Goal: Task Accomplishment & Management: Complete application form

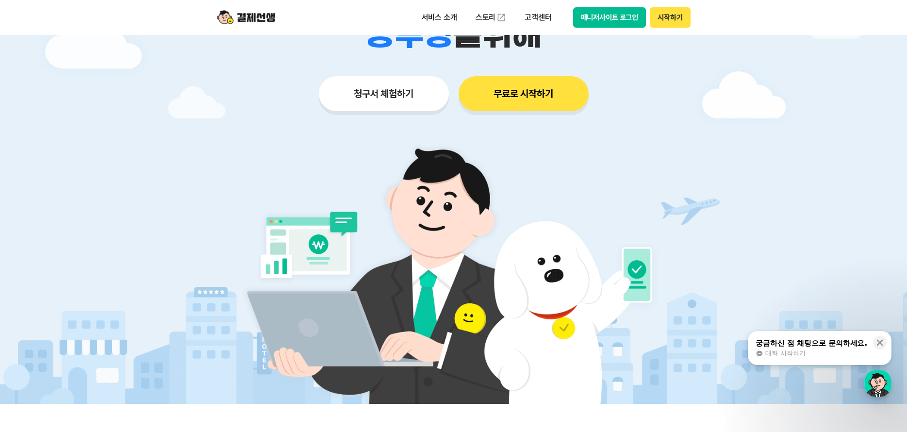
scroll to position [194, 0]
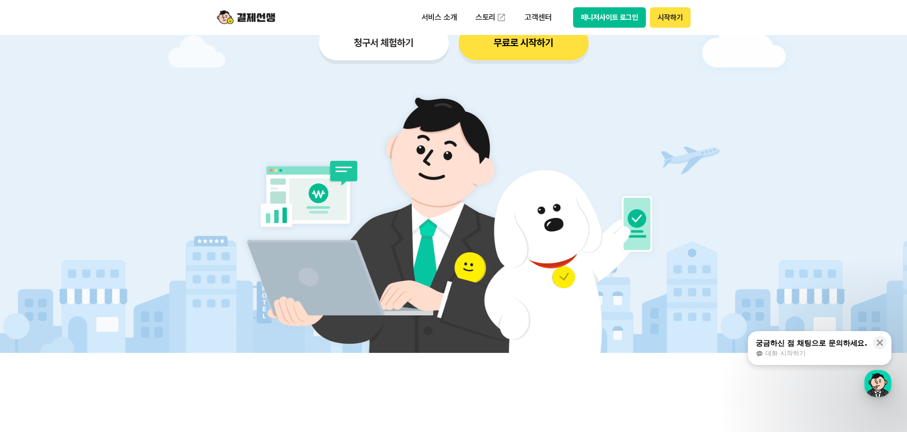
click at [366, 44] on button "청구서 체험하기" at bounding box center [384, 42] width 130 height 35
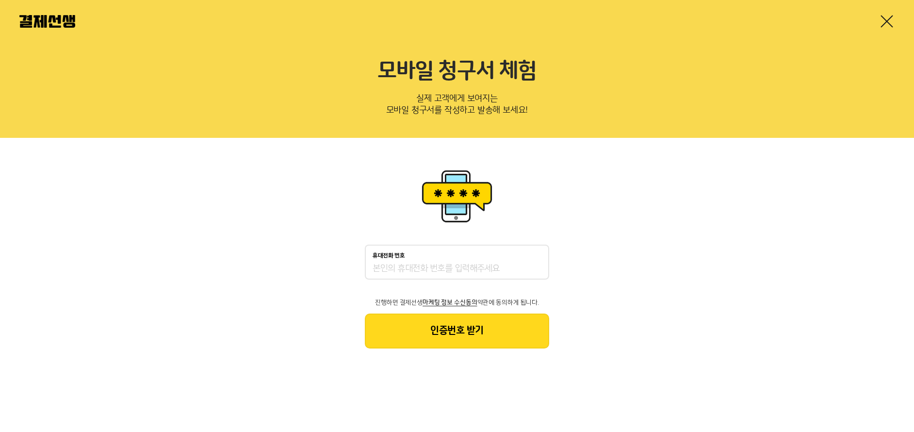
click at [468, 268] on input "휴대전화 번호" at bounding box center [457, 269] width 169 height 12
type input "01096175050"
click at [480, 342] on button "인증번호 받기" at bounding box center [457, 330] width 184 height 35
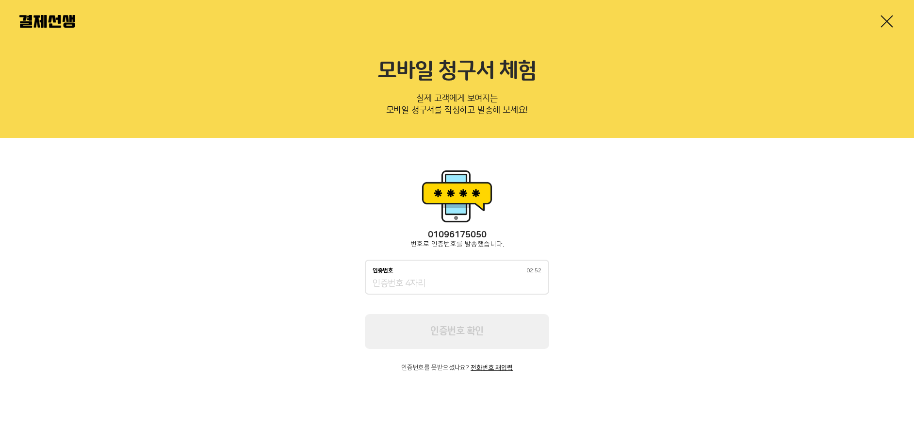
click at [446, 286] on input "인증번호 02:52" at bounding box center [457, 284] width 169 height 12
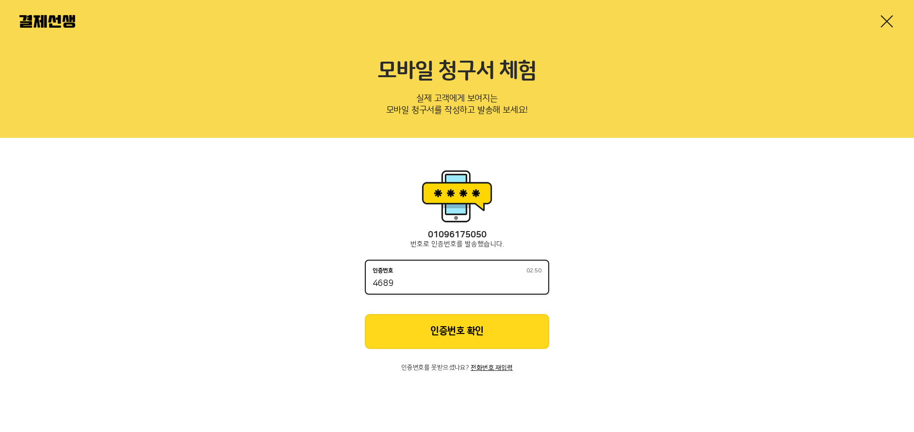
type input "4689"
click at [488, 320] on button "인증번호 확인" at bounding box center [457, 331] width 184 height 35
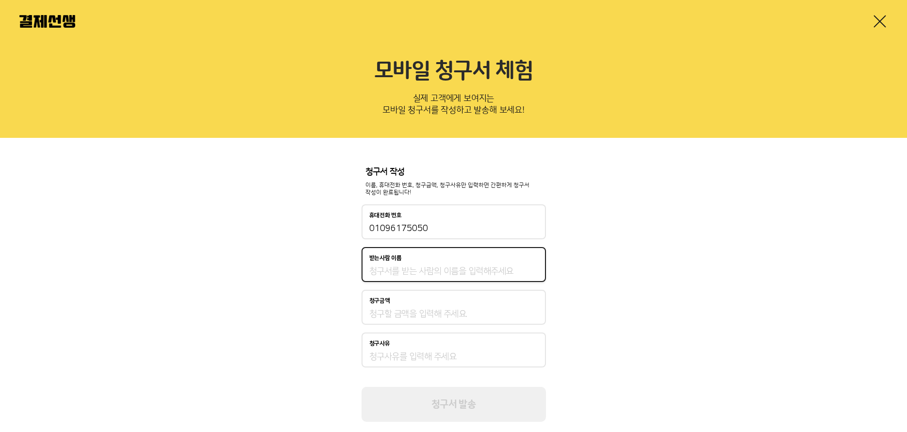
click at [454, 266] on input "받는사람 이름" at bounding box center [453, 271] width 169 height 12
type input "[PERSON_NAME]"
click at [439, 311] on input "청구금액" at bounding box center [453, 314] width 169 height 12
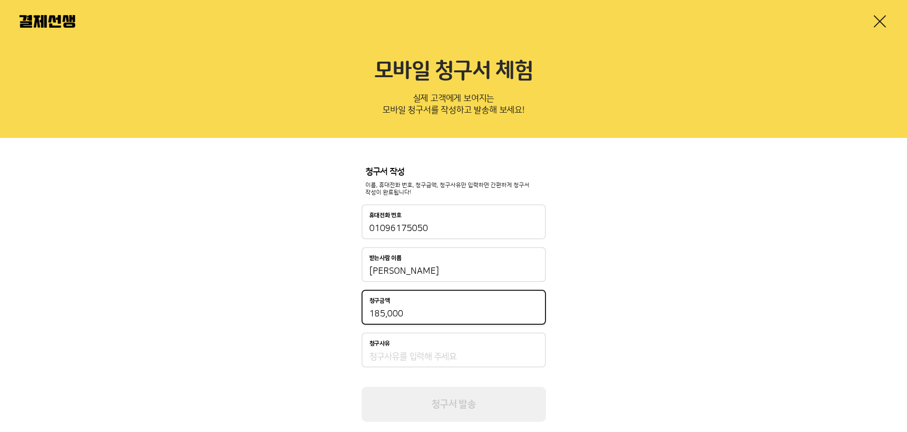
scroll to position [19, 0]
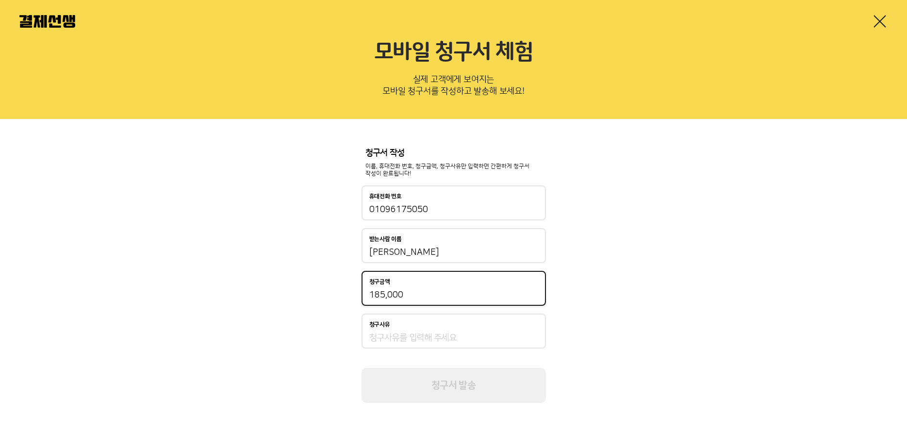
type input "185,000"
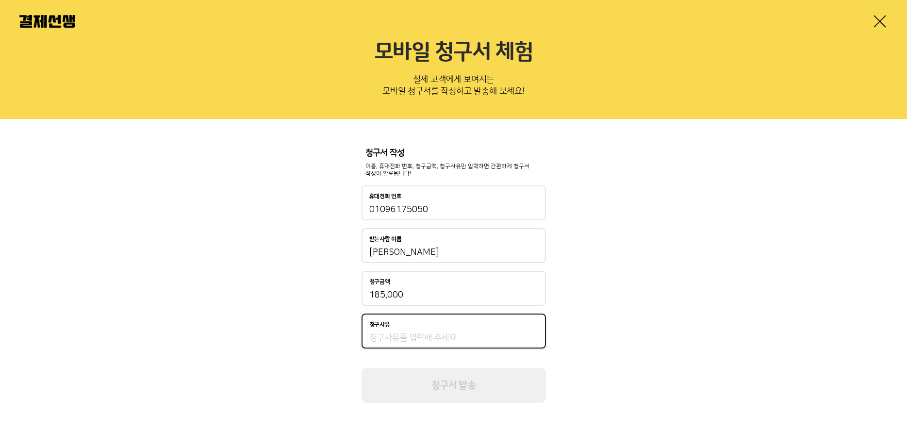
click at [435, 336] on input "청구사유" at bounding box center [453, 338] width 169 height 12
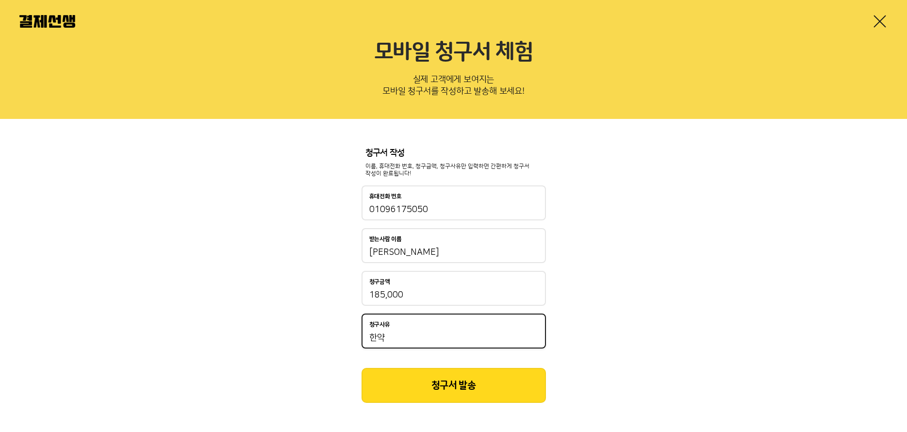
type input "한약"
click at [448, 391] on button "청구서 발송" at bounding box center [453, 385] width 184 height 35
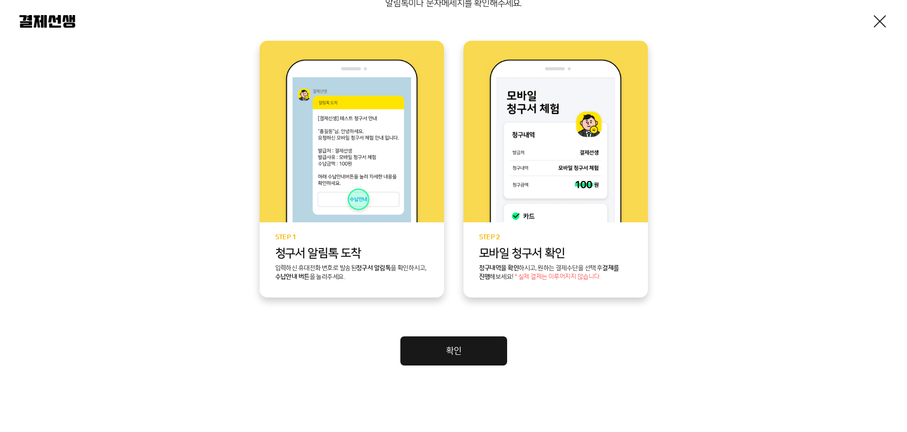
scroll to position [196, 0]
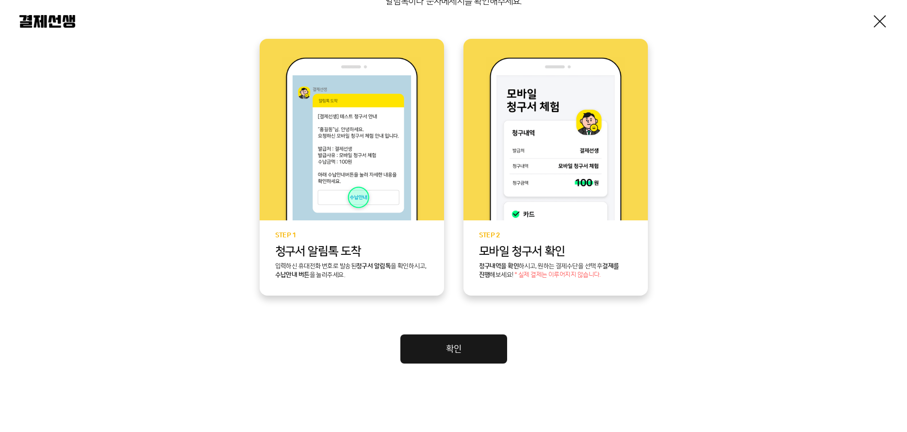
click at [442, 361] on link "확인" at bounding box center [453, 348] width 107 height 29
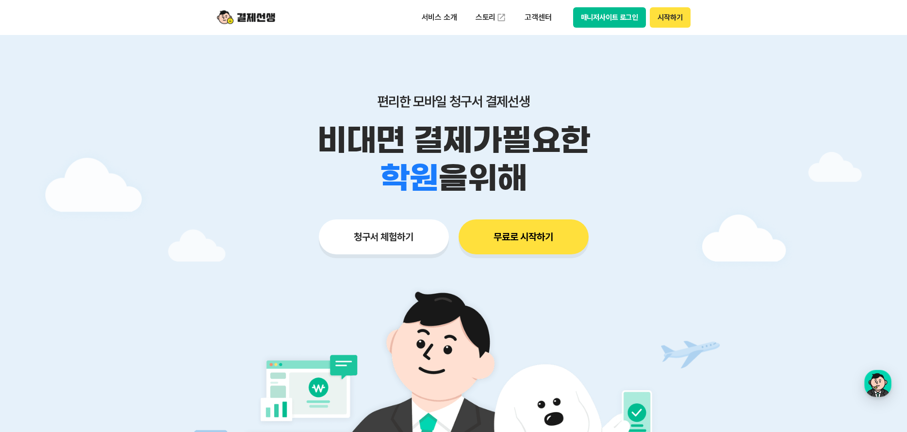
click at [665, 17] on button "시작하기" at bounding box center [670, 17] width 40 height 20
click at [597, 27] on button "매니저사이트 로그인" at bounding box center [609, 17] width 73 height 20
